Goal: Task Accomplishment & Management: Use online tool/utility

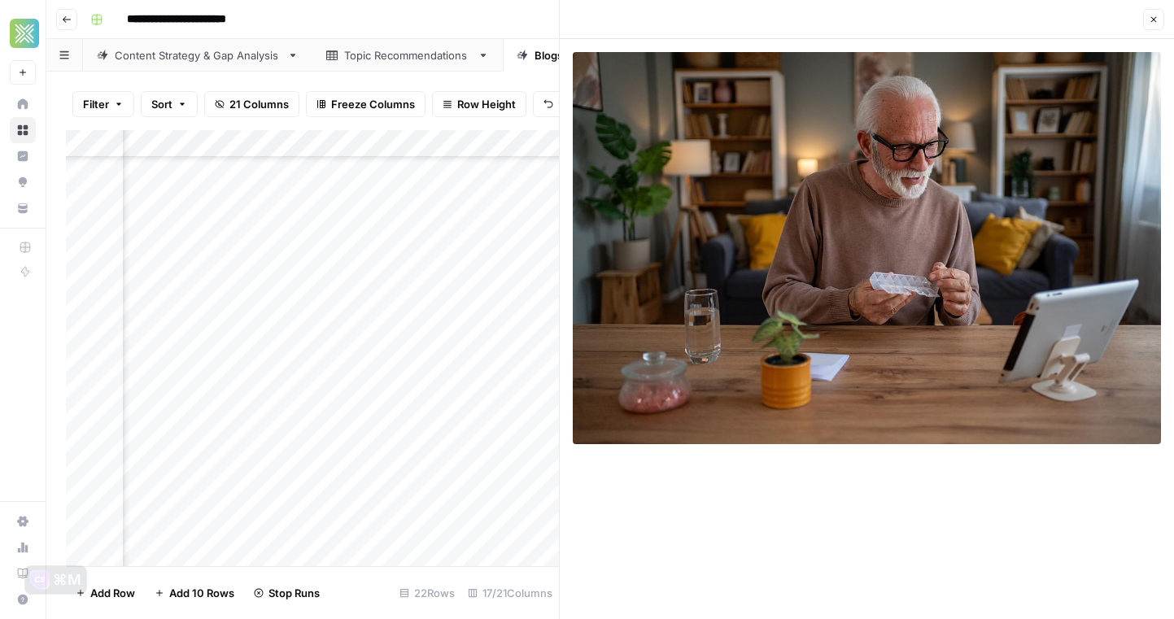
scroll to position [226, 1635]
click at [1157, 13] on button "Close" at bounding box center [1153, 19] width 21 height 21
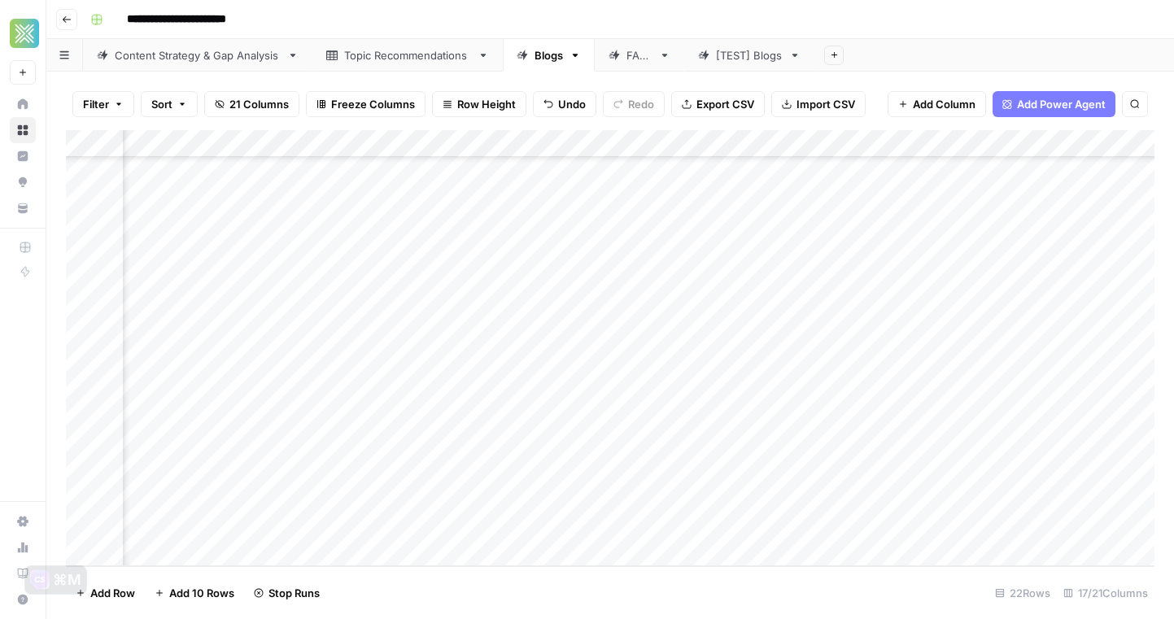
scroll to position [226, 0]
click at [256, 277] on div "Add Column" at bounding box center [610, 348] width 1089 height 436
click at [657, 387] on div "Add Column" at bounding box center [610, 348] width 1089 height 436
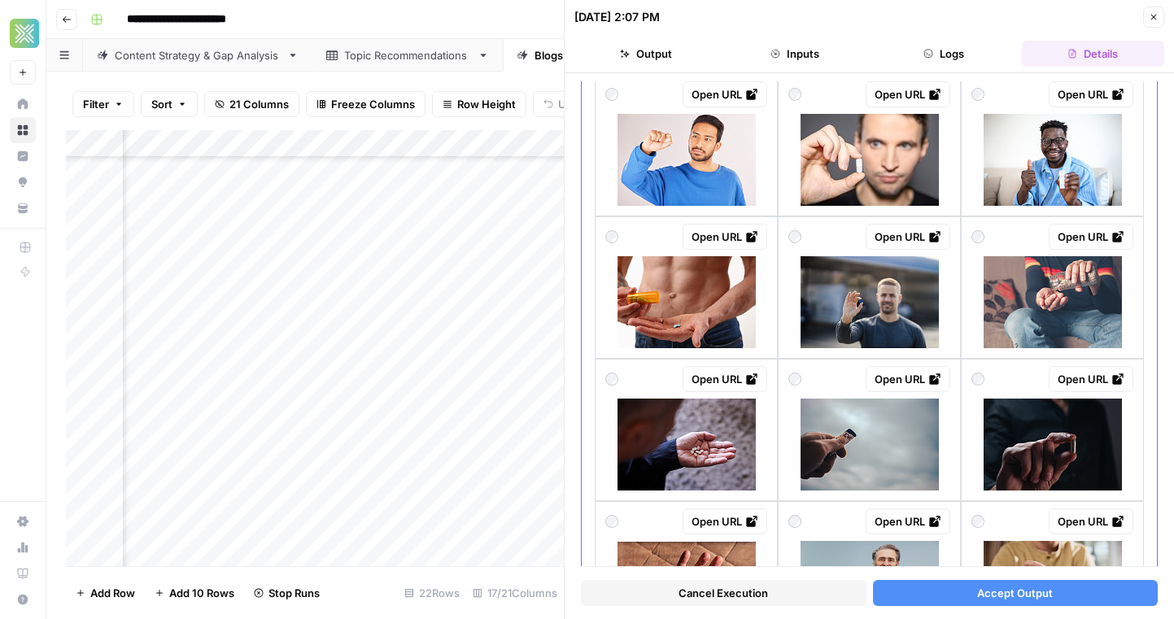
scroll to position [1151, 0]
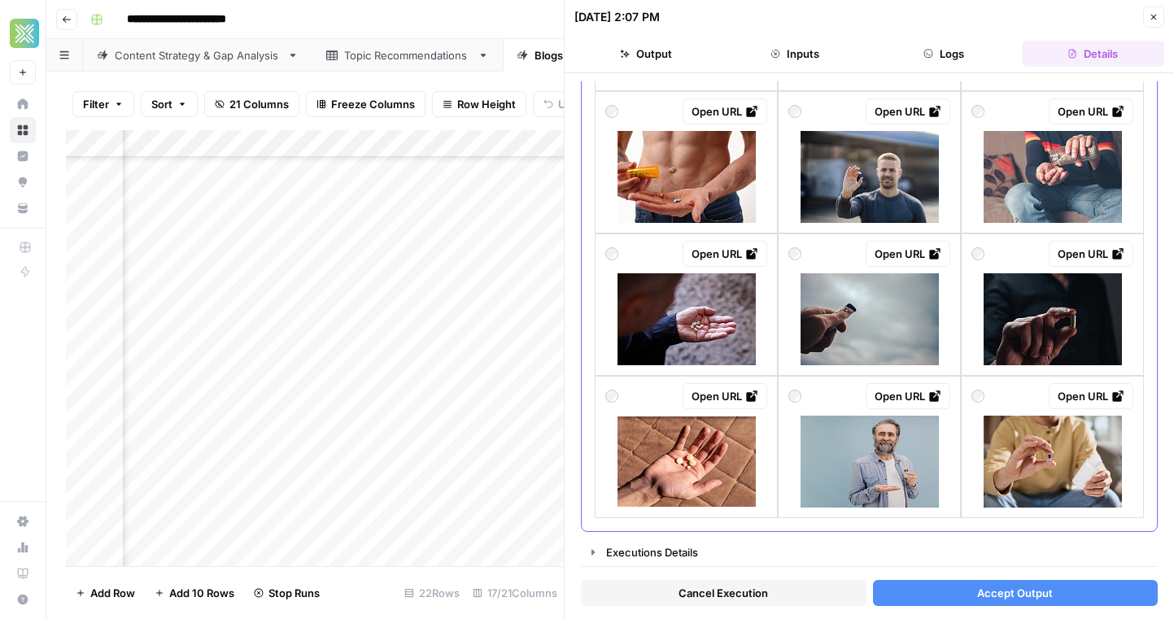
click at [942, 451] on div at bounding box center [870, 462] width 162 height 92
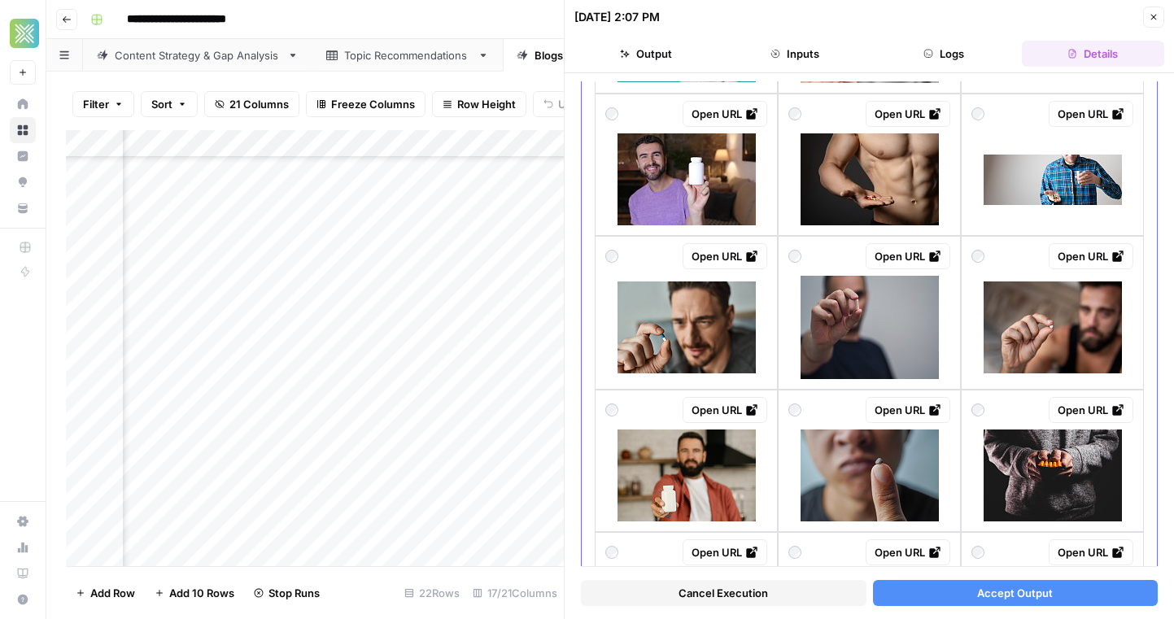
scroll to position [0, 0]
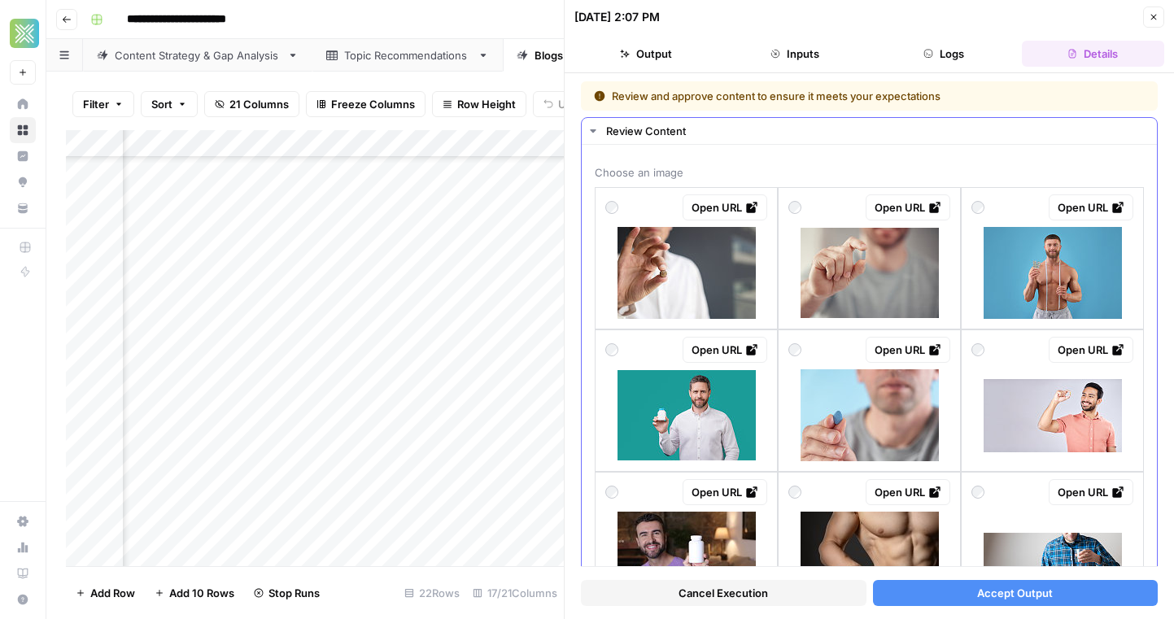
click at [974, 442] on div at bounding box center [1053, 415] width 162 height 92
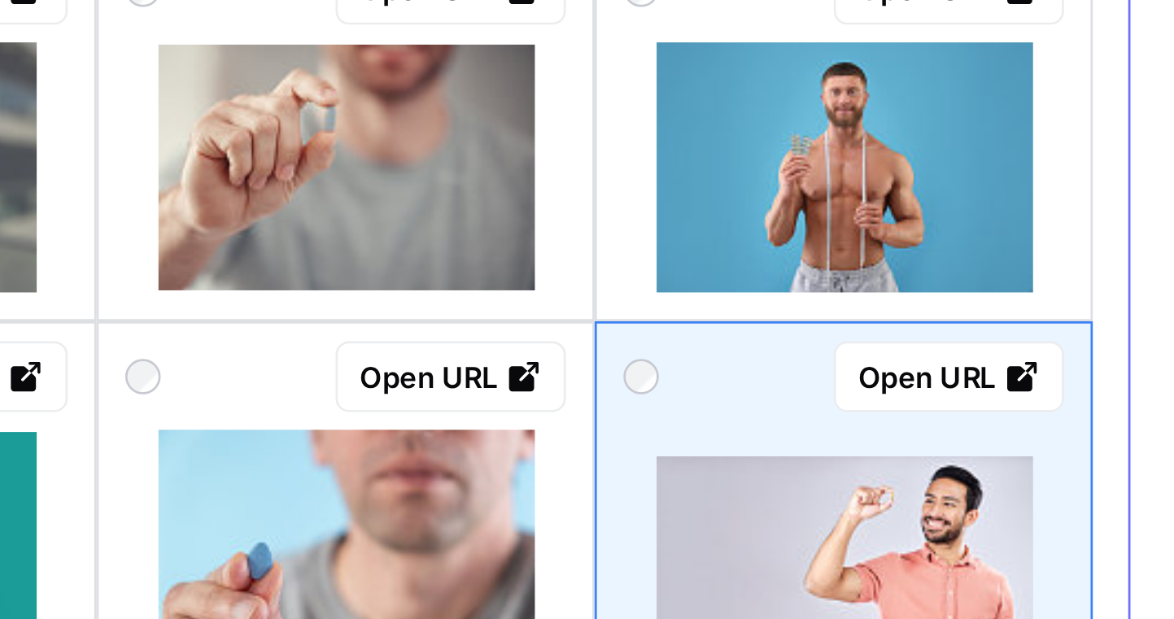
click at [1014, 374] on div at bounding box center [1053, 415] width 162 height 92
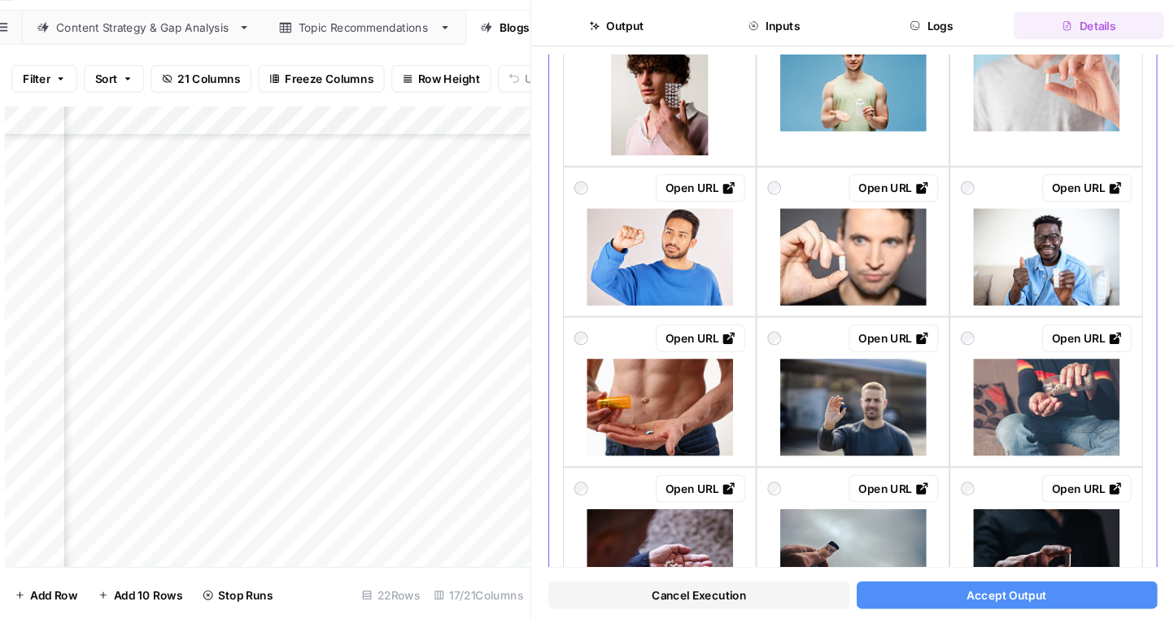
scroll to position [1151, 0]
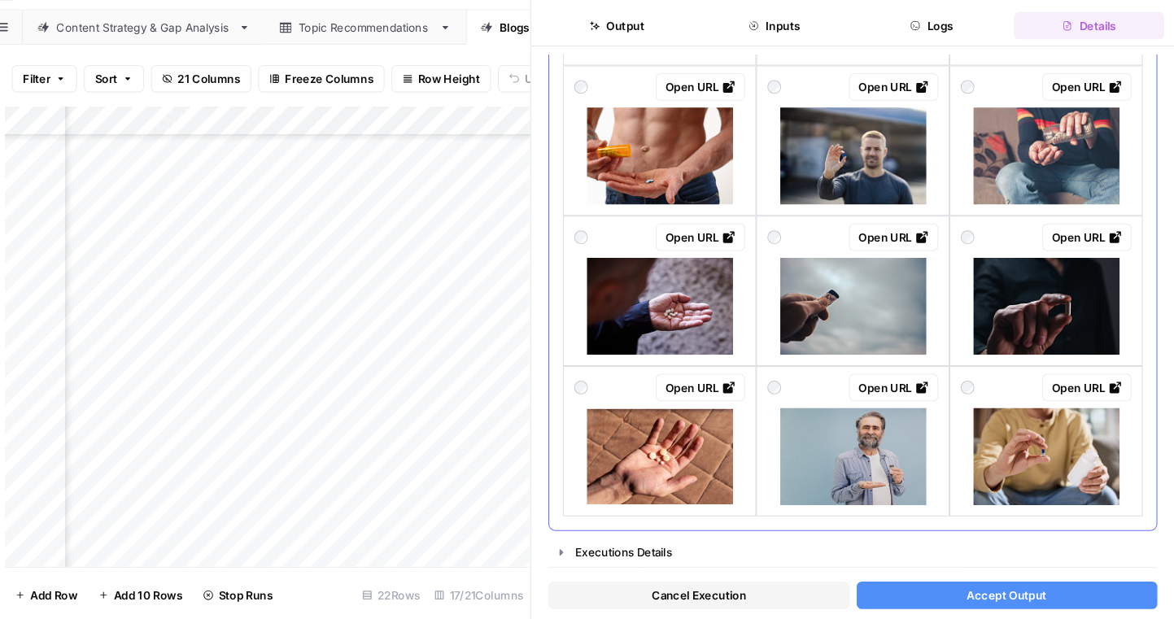
click at [830, 490] on img at bounding box center [870, 462] width 138 height 92
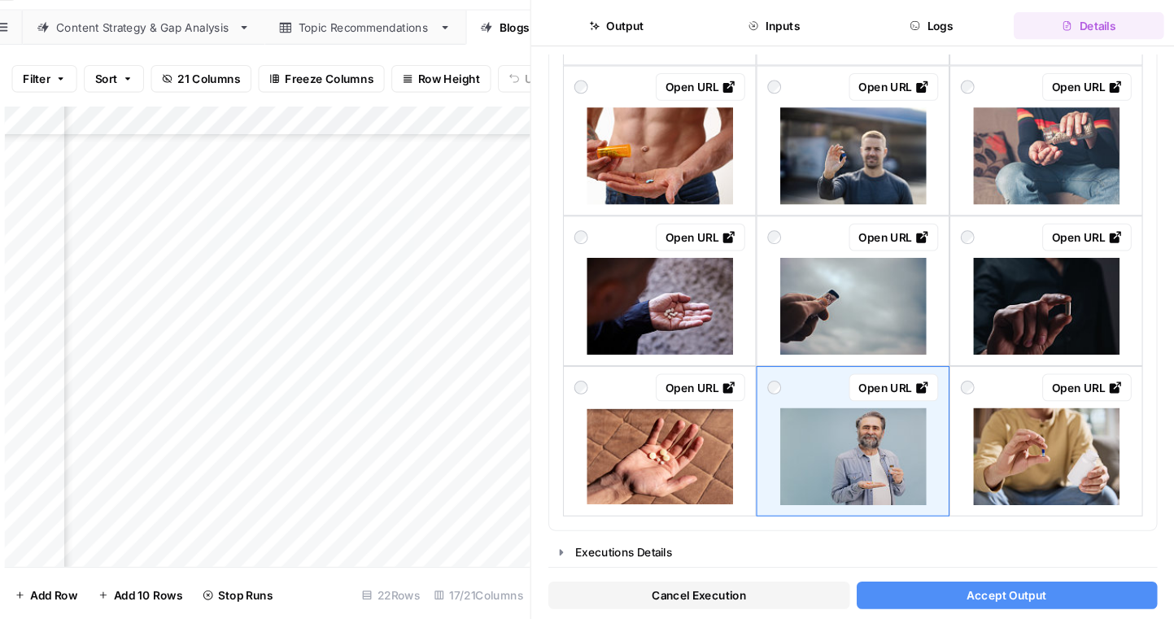
click at [953, 592] on button "Accept Output" at bounding box center [1016, 593] width 286 height 26
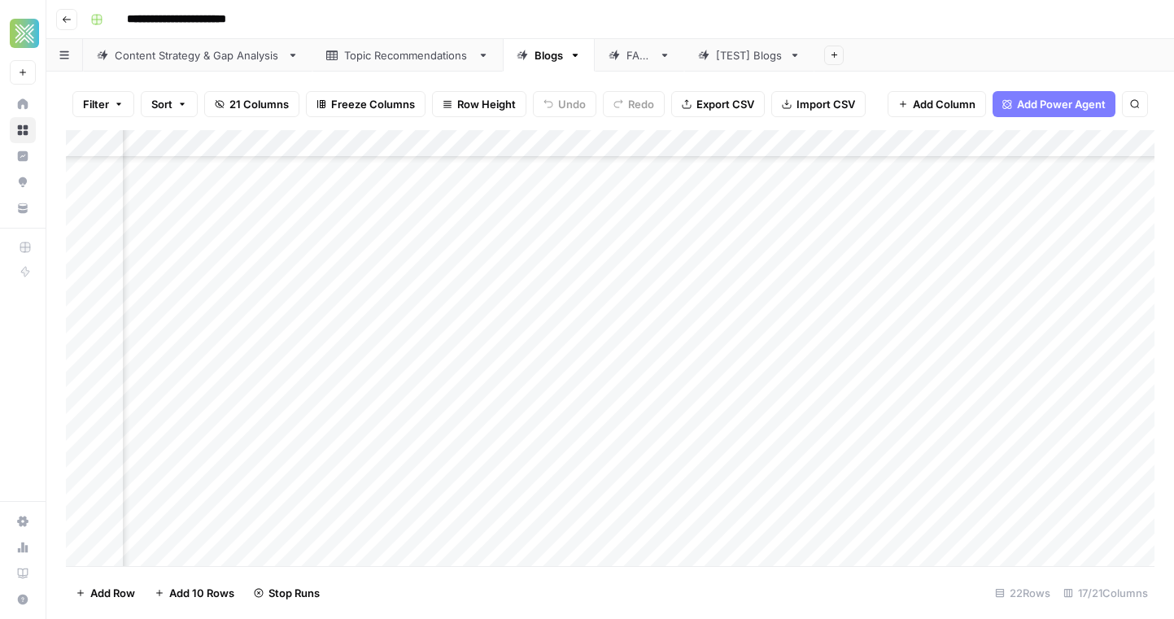
scroll to position [116, 1800]
click at [832, 385] on div "Add Column" at bounding box center [610, 348] width 1089 height 436
click at [829, 385] on div "Add Column" at bounding box center [610, 348] width 1089 height 436
click at [885, 386] on div "Add Column" at bounding box center [610, 348] width 1089 height 436
click at [830, 387] on div "Add Column" at bounding box center [610, 348] width 1089 height 436
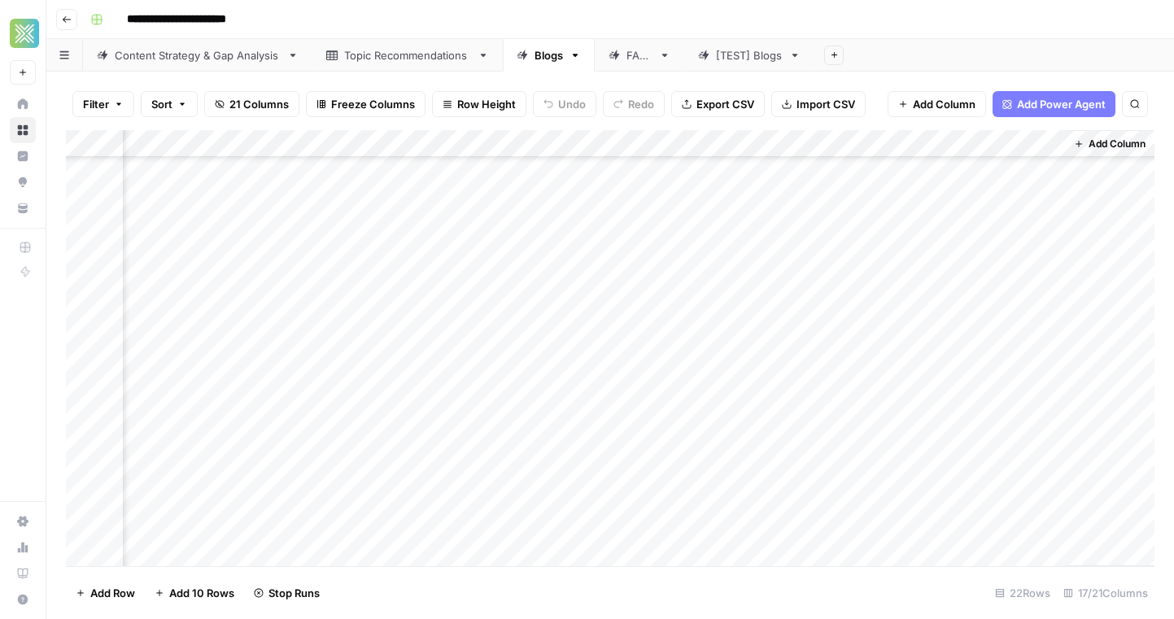
click at [830, 387] on div "Add Column" at bounding box center [610, 348] width 1089 height 436
click at [902, 391] on div "Add Column" at bounding box center [610, 348] width 1089 height 436
click at [907, 385] on div "Add Column" at bounding box center [610, 348] width 1089 height 436
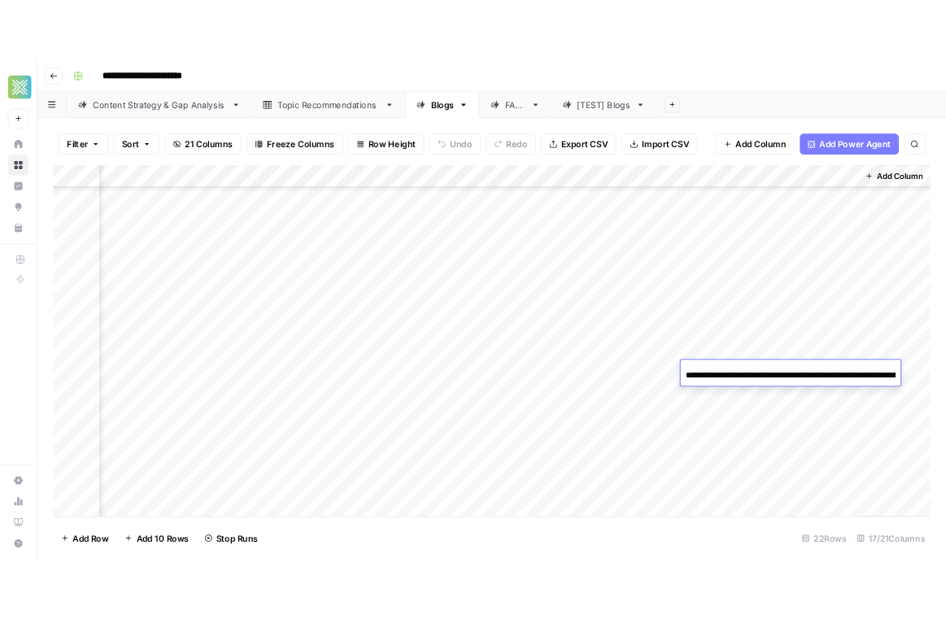
scroll to position [0, 223]
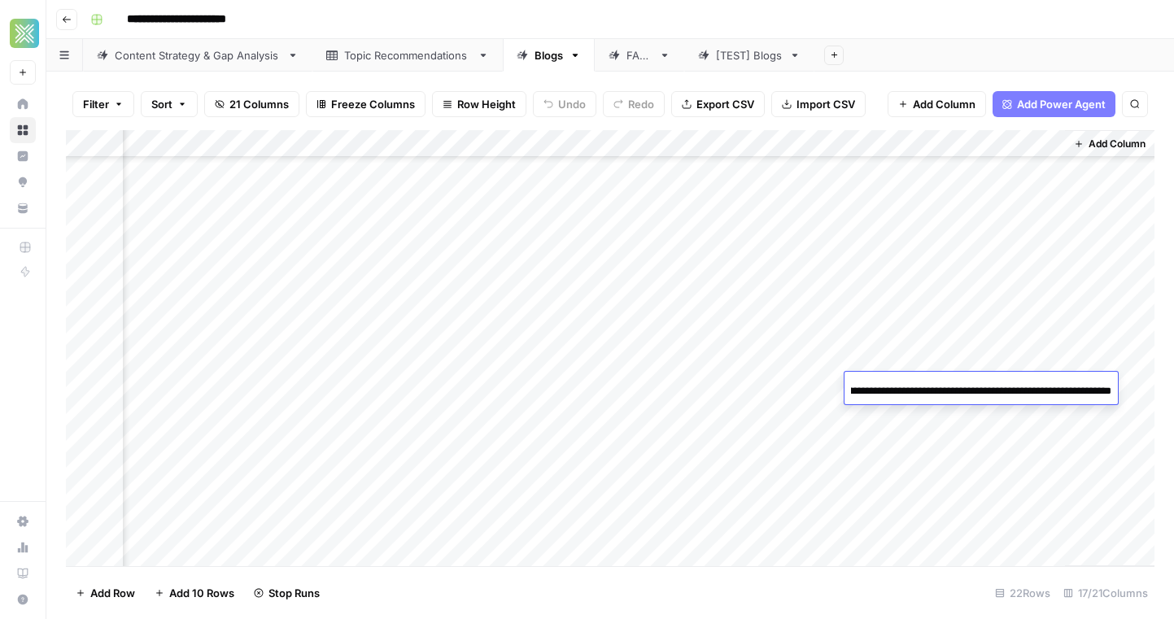
click at [1061, 385] on input "**********" at bounding box center [981, 392] width 260 height 20
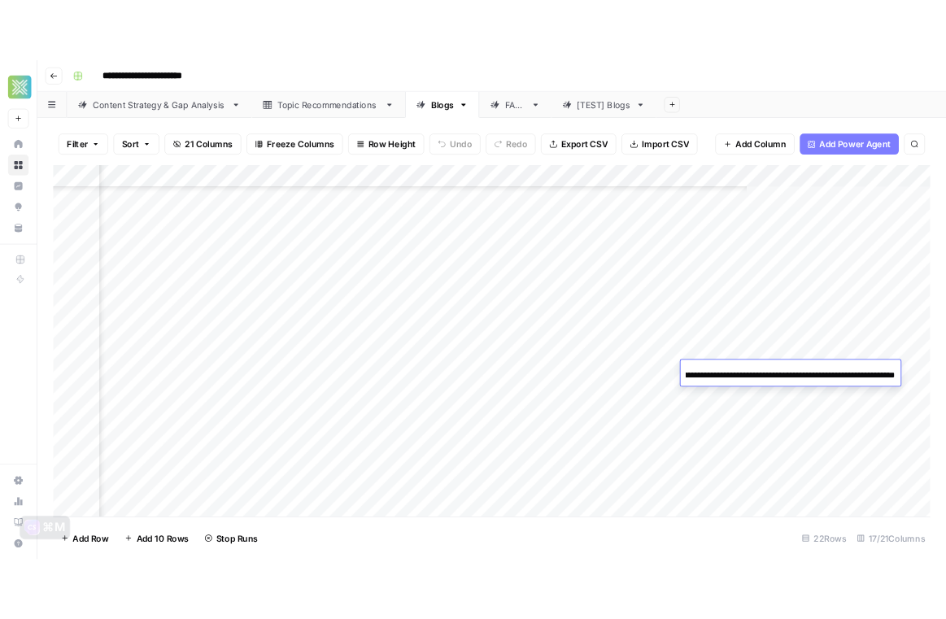
scroll to position [0, 0]
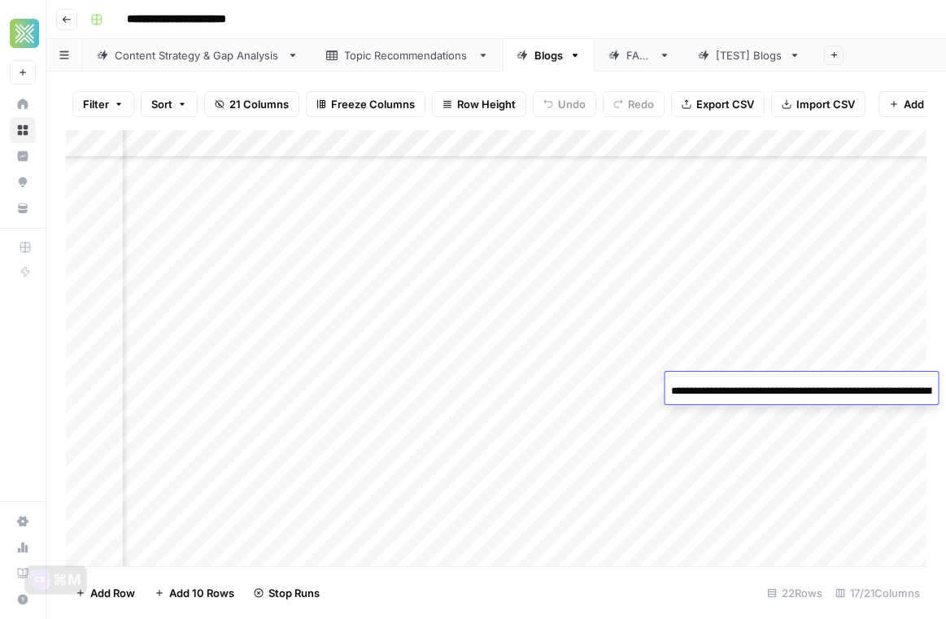
scroll to position [116, 1800]
click at [418, 384] on div "Add Column" at bounding box center [496, 348] width 861 height 436
click at [412, 390] on div "Add Column" at bounding box center [496, 348] width 861 height 436
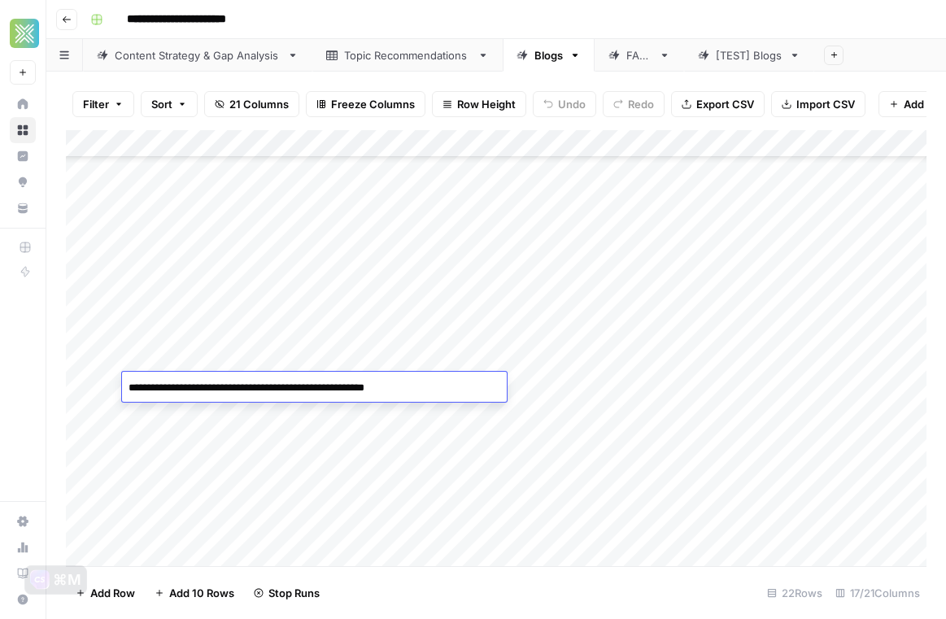
click at [412, 390] on textarea "**********" at bounding box center [314, 388] width 385 height 23
click at [548, 391] on div "Add Column" at bounding box center [496, 348] width 861 height 436
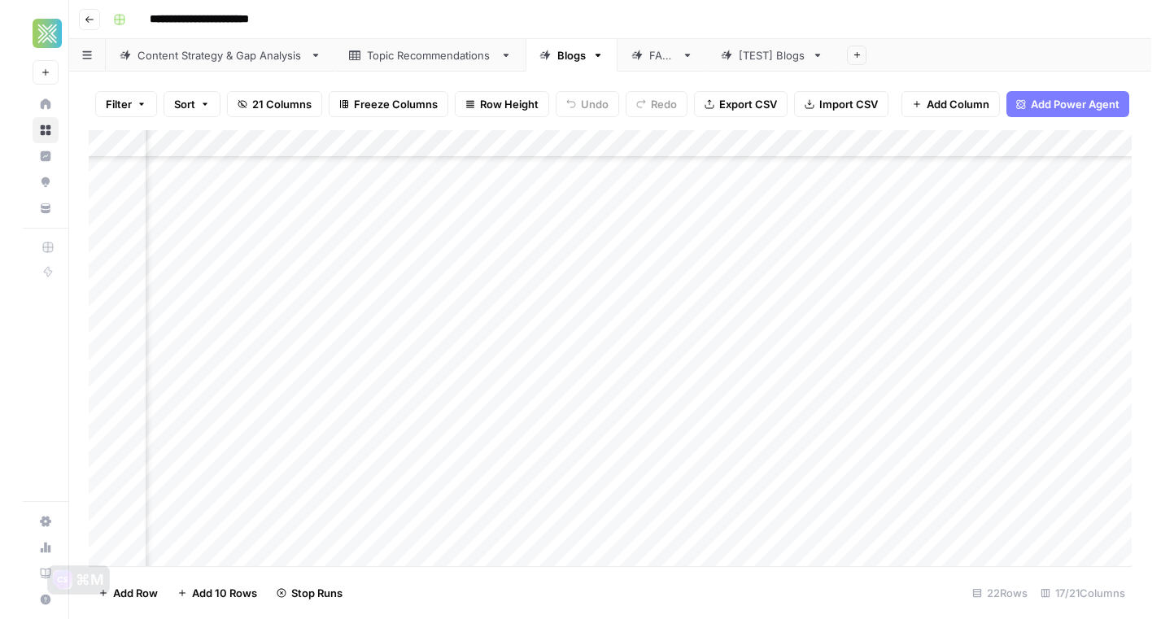
scroll to position [116, 1846]
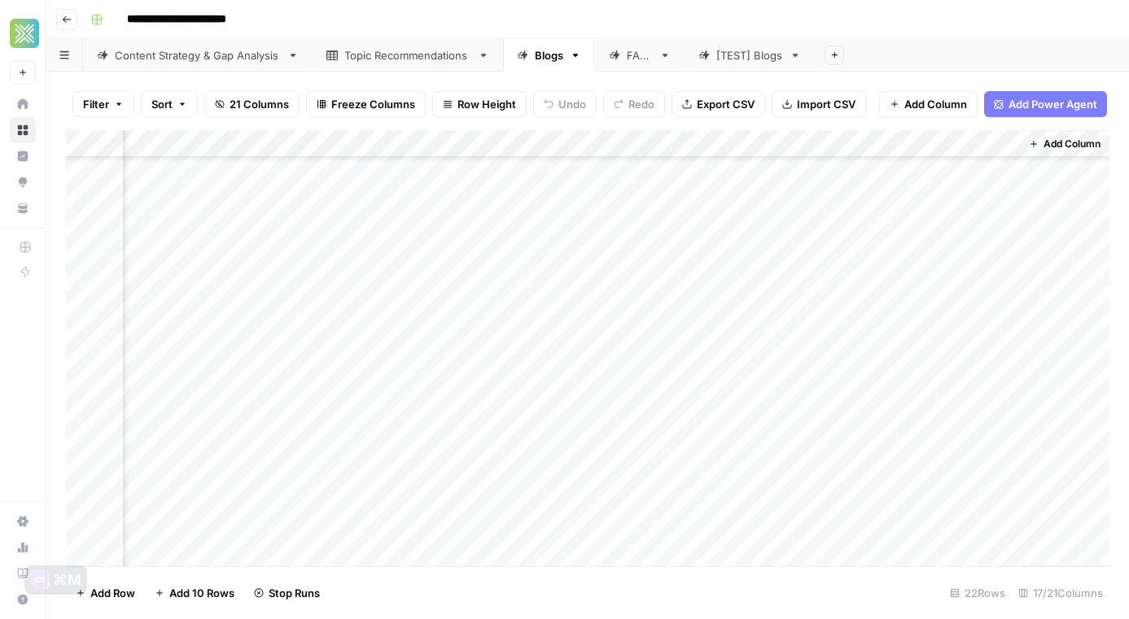
click at [619, 381] on div "Add Column" at bounding box center [587, 348] width 1043 height 436
click at [518, 385] on div "Add Column" at bounding box center [587, 348] width 1043 height 436
click at [513, 386] on div "Add Column" at bounding box center [587, 348] width 1043 height 436
click at [517, 387] on div "Add Column" at bounding box center [587, 348] width 1043 height 436
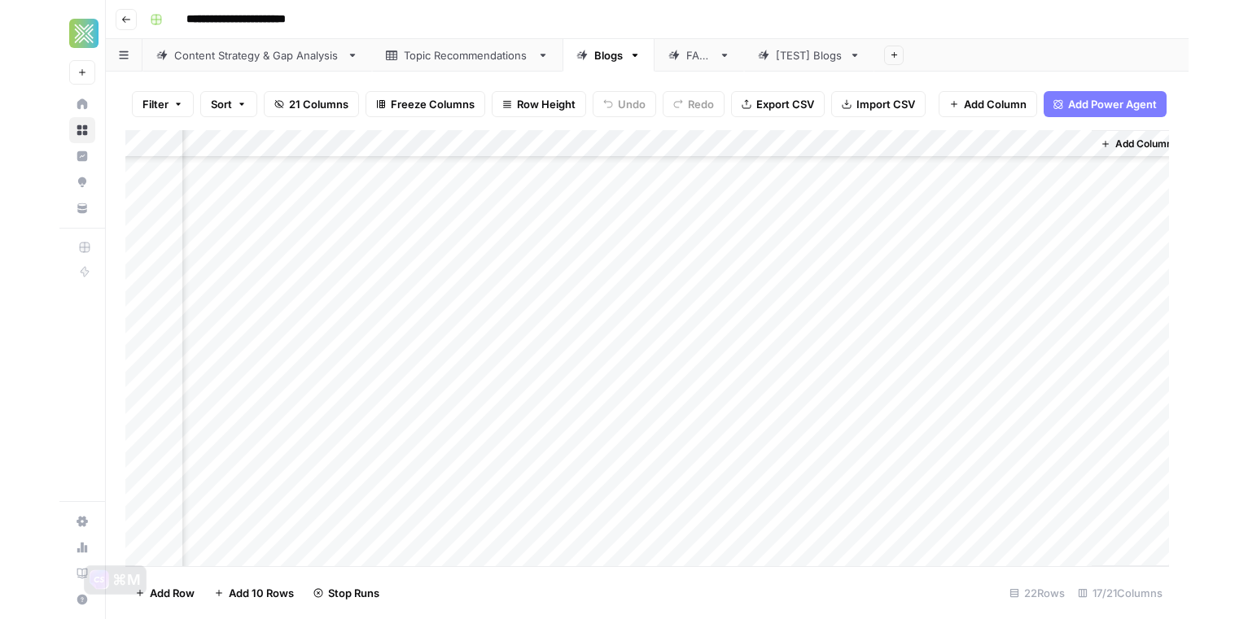
scroll to position [116, 1727]
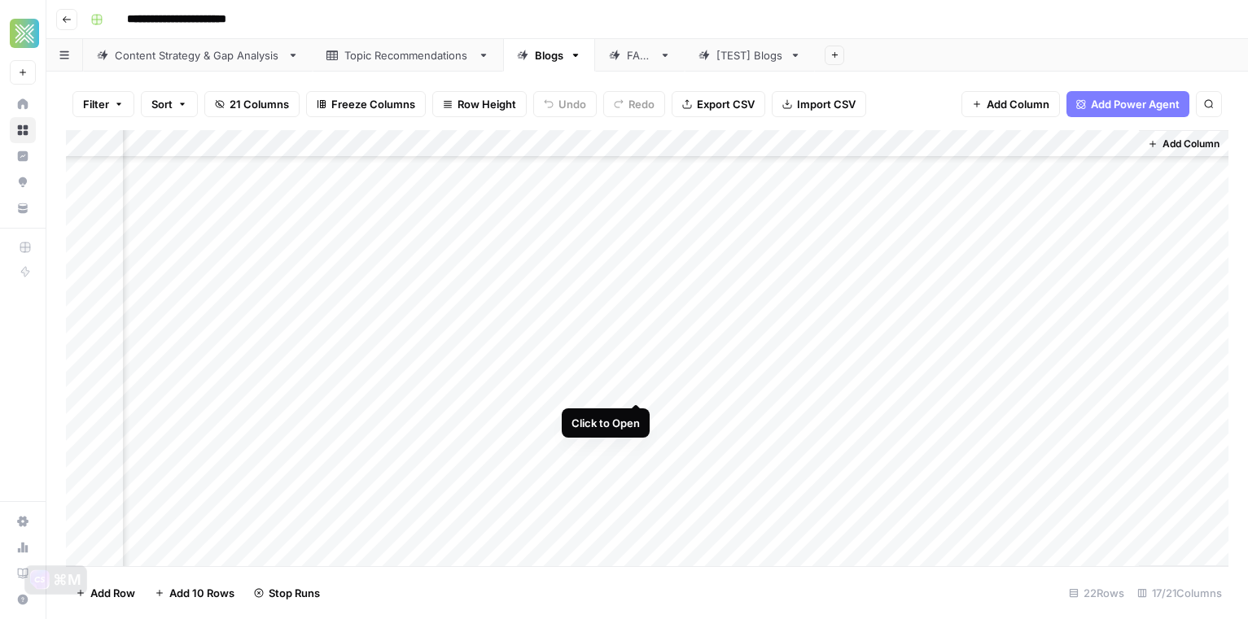
click at [636, 388] on div "Add Column" at bounding box center [647, 348] width 1162 height 436
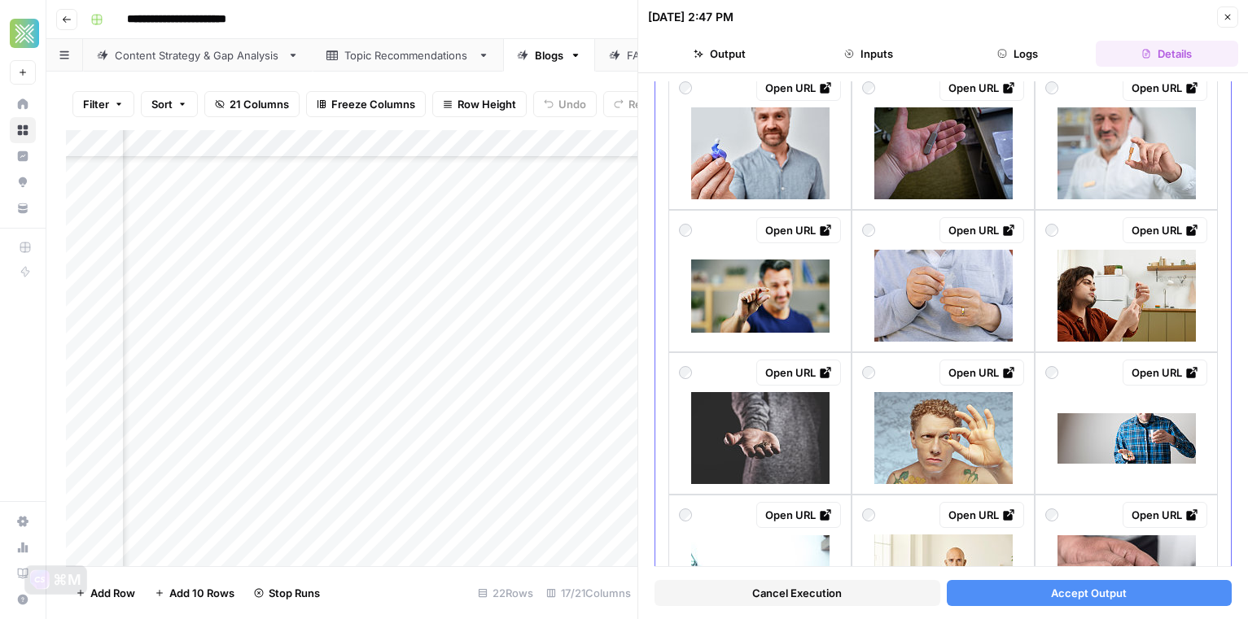
scroll to position [1186, 0]
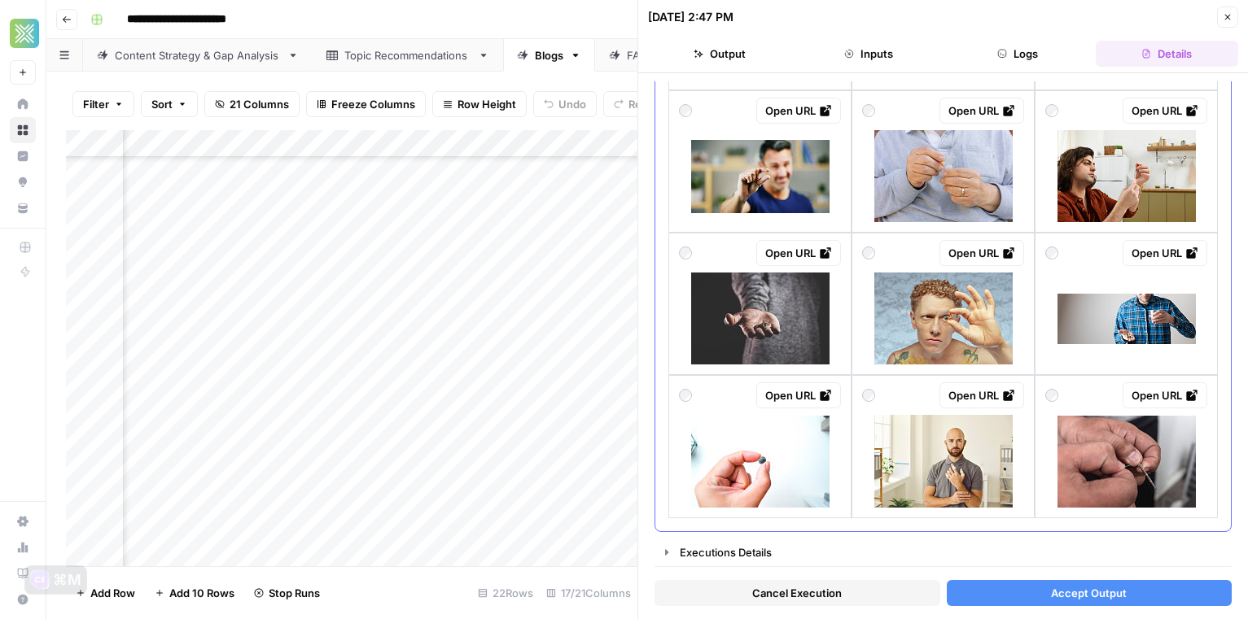
click at [670, 192] on div "Open URL" at bounding box center [759, 161] width 183 height 142
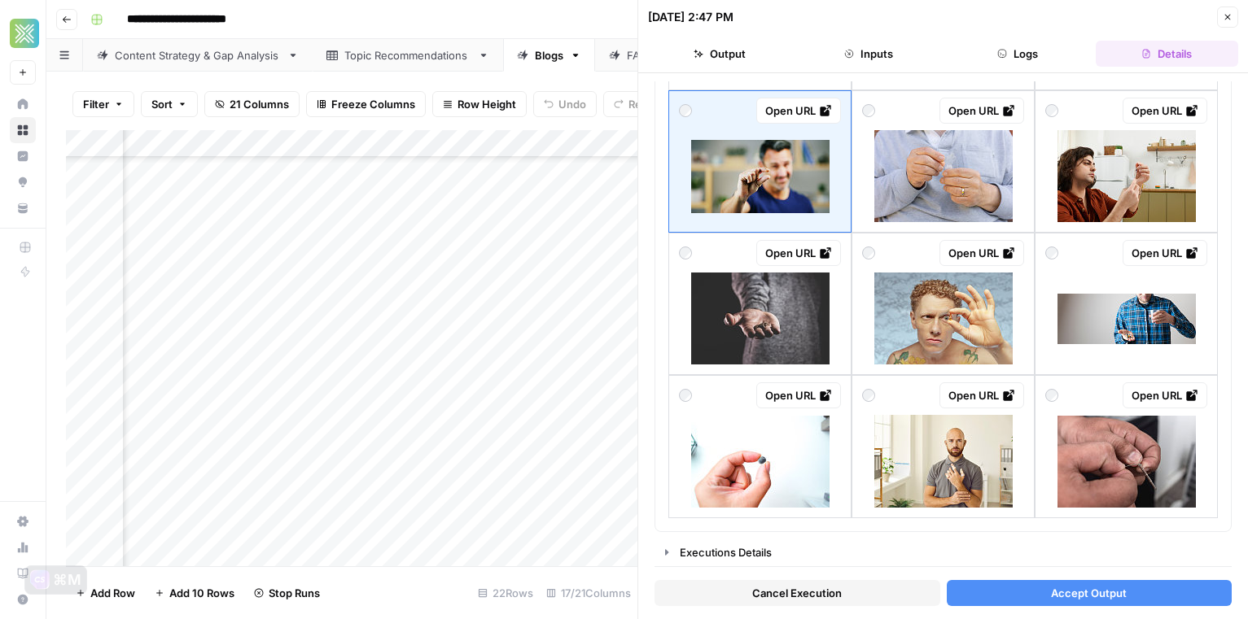
click at [946, 585] on button "Accept Output" at bounding box center [1089, 593] width 286 height 26
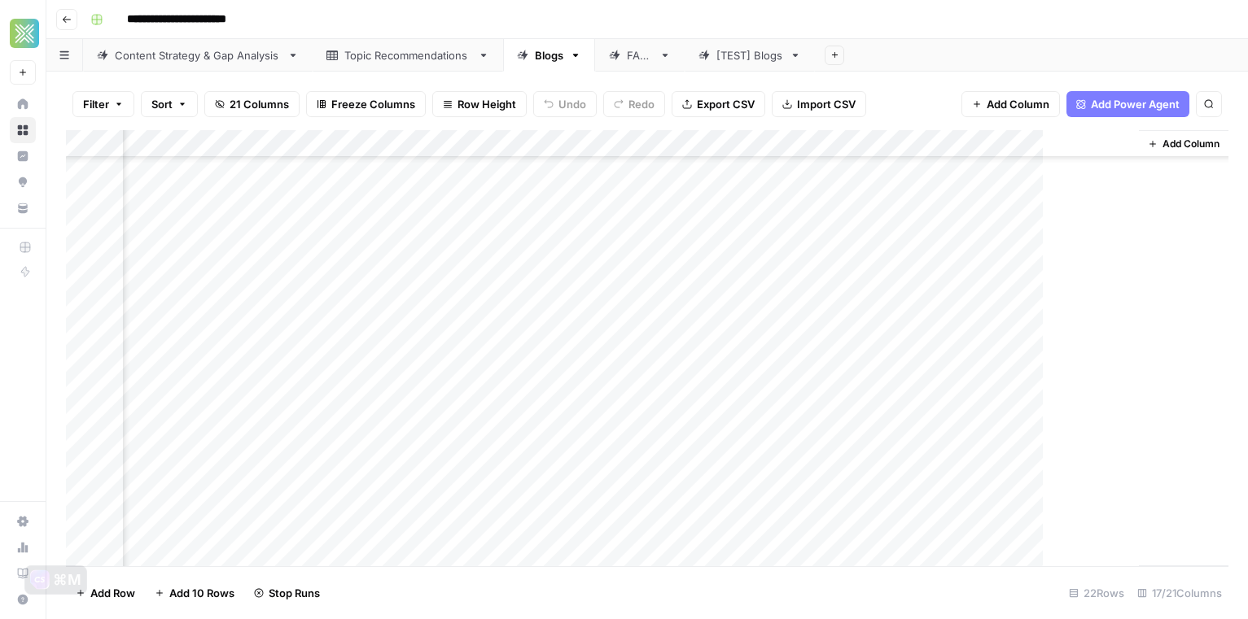
scroll to position [116, 1707]
click at [795, 386] on div "Add Column" at bounding box center [647, 348] width 1162 height 436
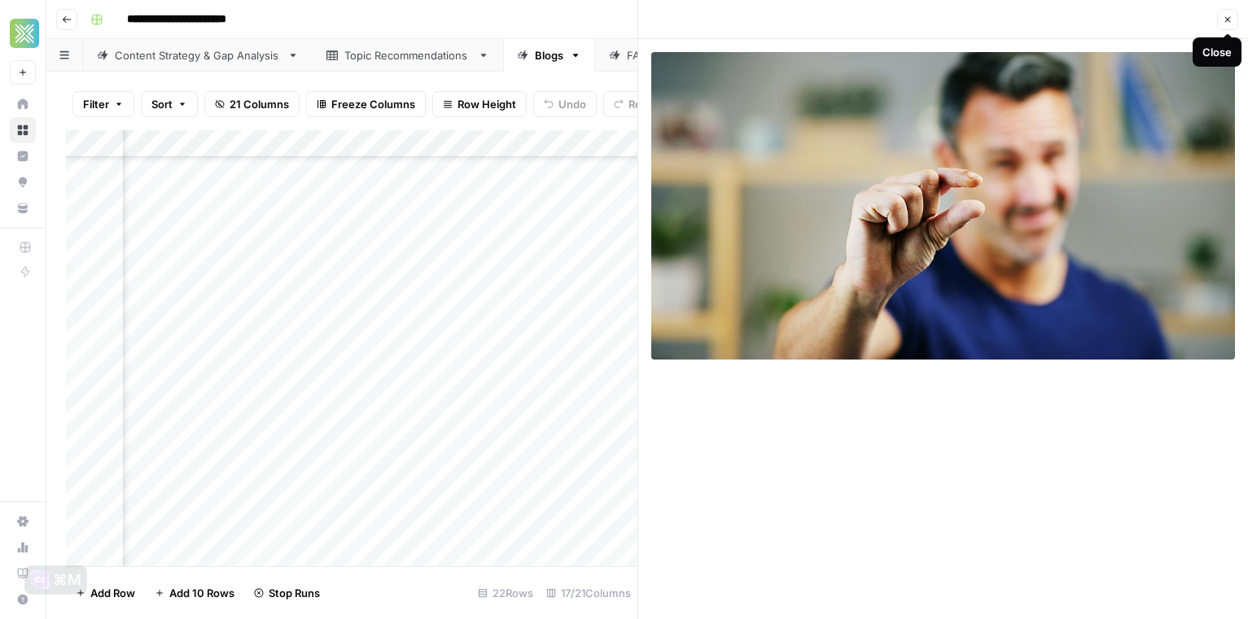
click at [946, 17] on icon "button" at bounding box center [1227, 20] width 10 height 10
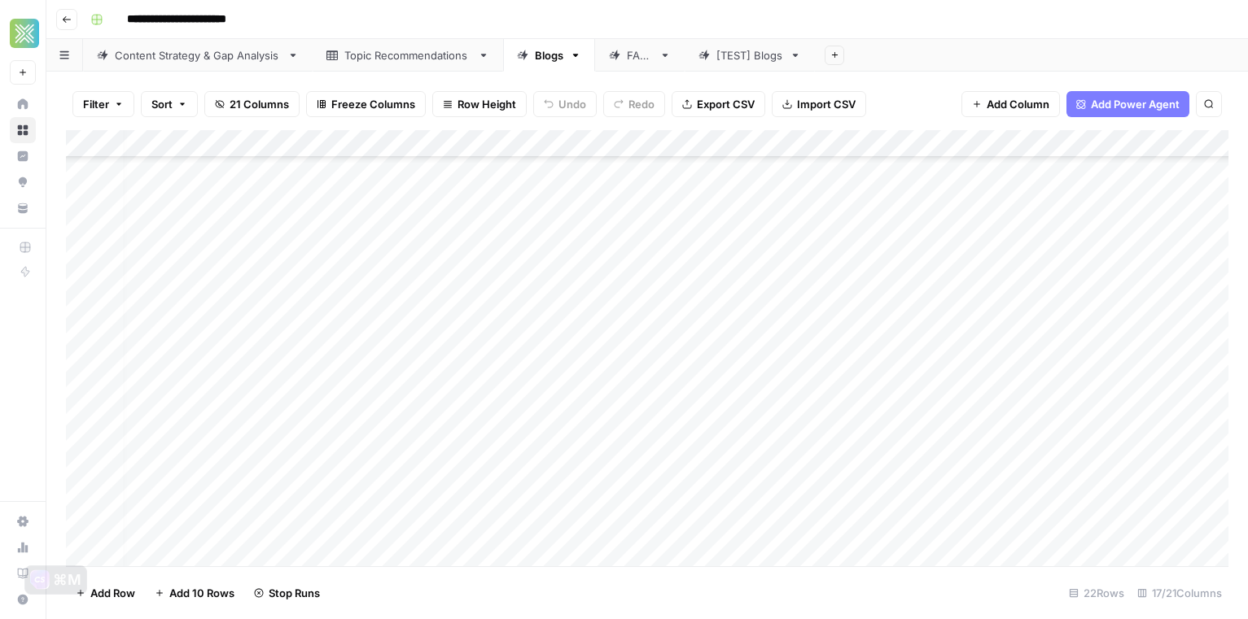
scroll to position [116, 0]
click at [357, 436] on div "Add Column" at bounding box center [647, 348] width 1162 height 436
click at [946, 439] on div "Add Column" at bounding box center [647, 348] width 1162 height 436
click at [946, 440] on div "Add Column" at bounding box center [647, 348] width 1162 height 436
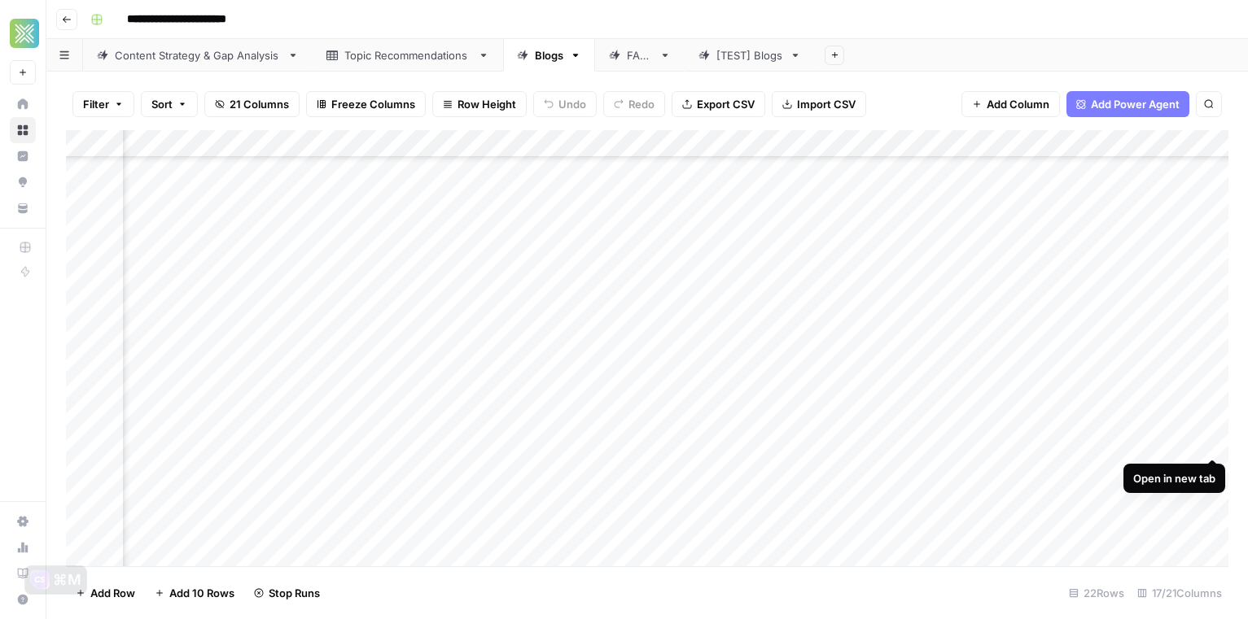
click at [946, 442] on div "Add Column" at bounding box center [647, 348] width 1162 height 436
click at [387, 444] on div "Add Column" at bounding box center [647, 348] width 1162 height 436
click at [402, 443] on div "Add Column" at bounding box center [647, 348] width 1162 height 436
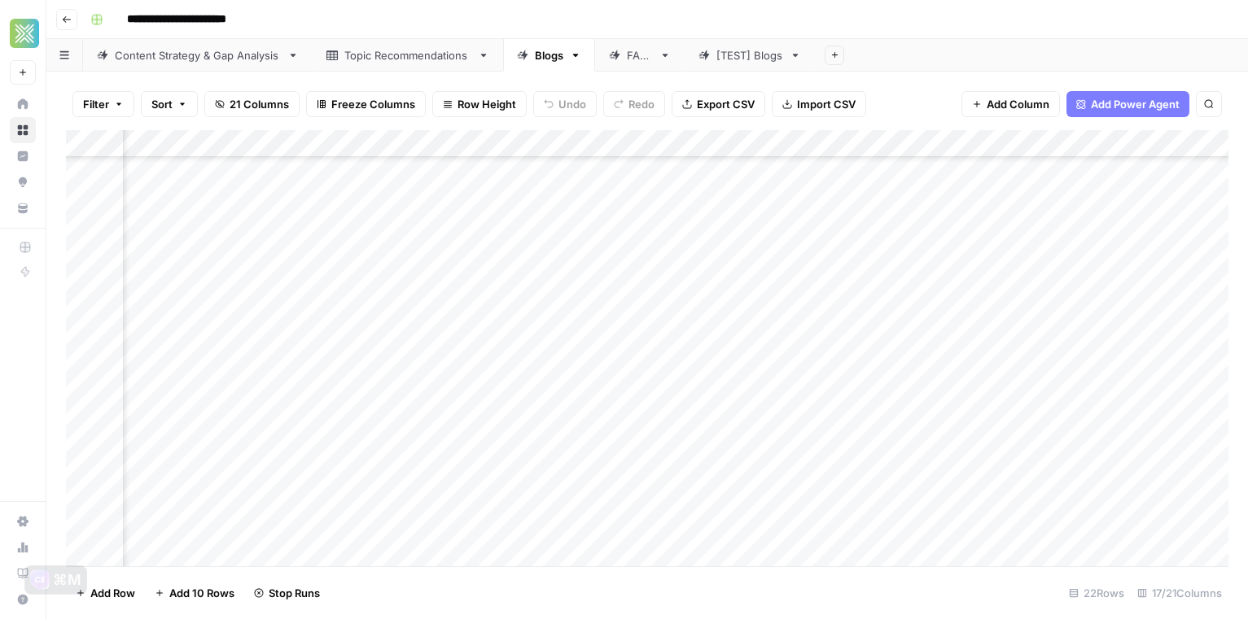
scroll to position [116, 1636]
click at [728, 444] on div "Add Column" at bounding box center [647, 348] width 1162 height 436
click at [946, 570] on span "Reload" at bounding box center [1032, 570] width 33 height 15
